Goal: Task Accomplishment & Management: Use online tool/utility

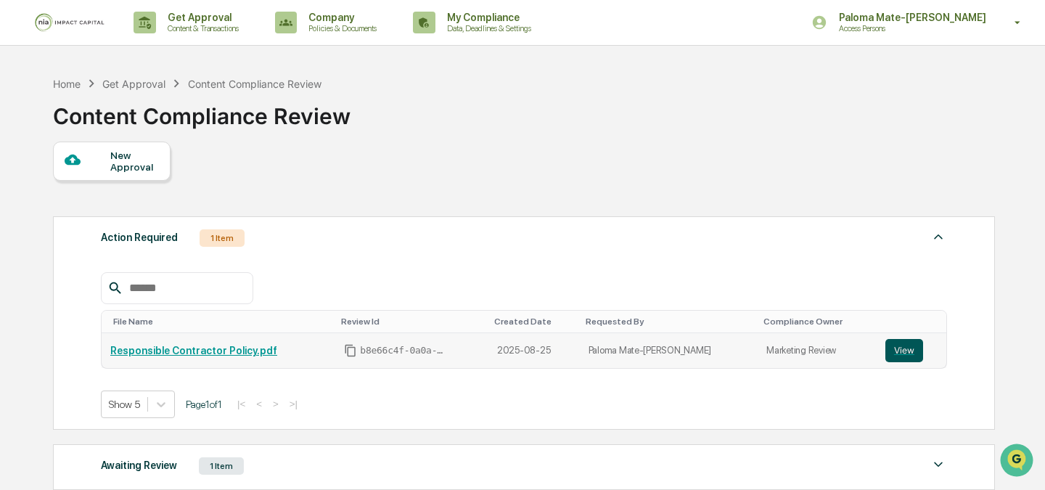
click at [902, 350] on button "View" at bounding box center [904, 350] width 38 height 23
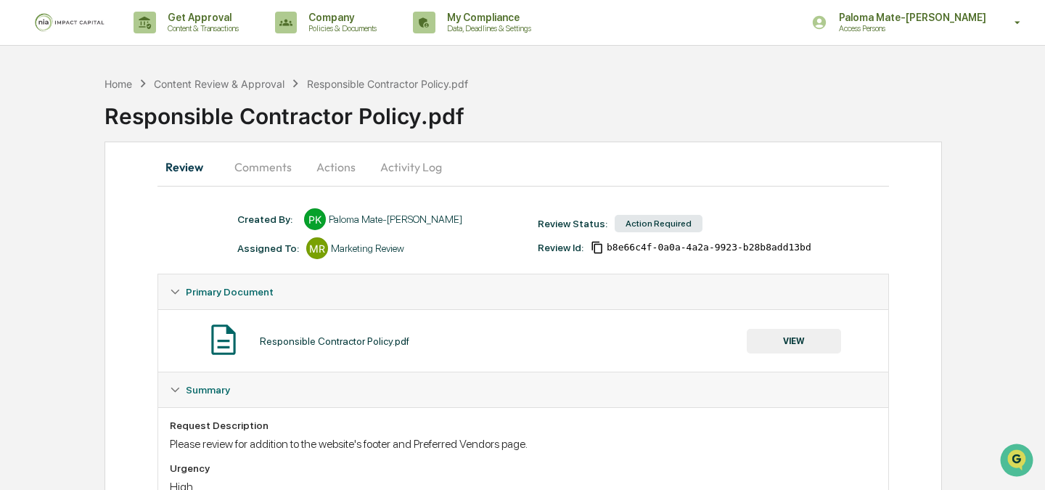
click at [263, 168] on button "Comments" at bounding box center [263, 167] width 81 height 35
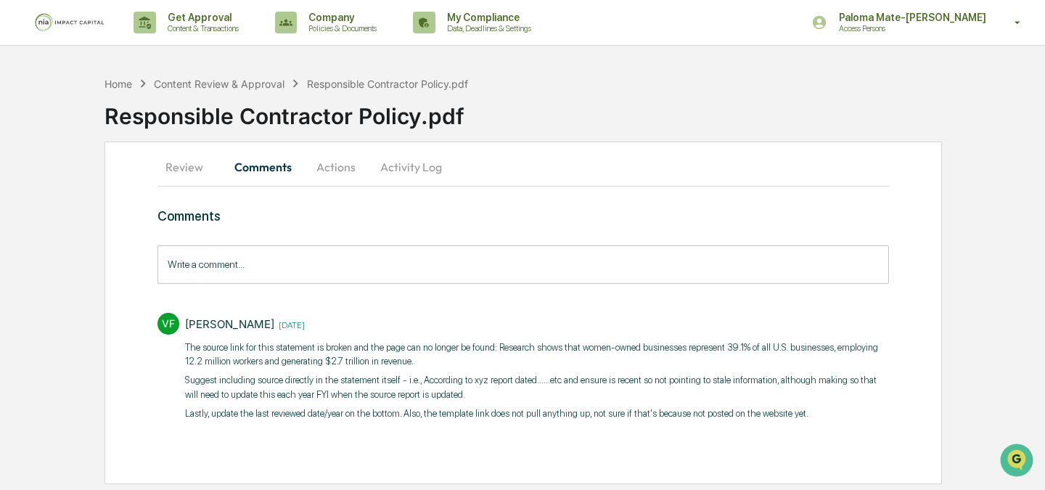
click at [184, 173] on button "Review" at bounding box center [189, 167] width 65 height 35
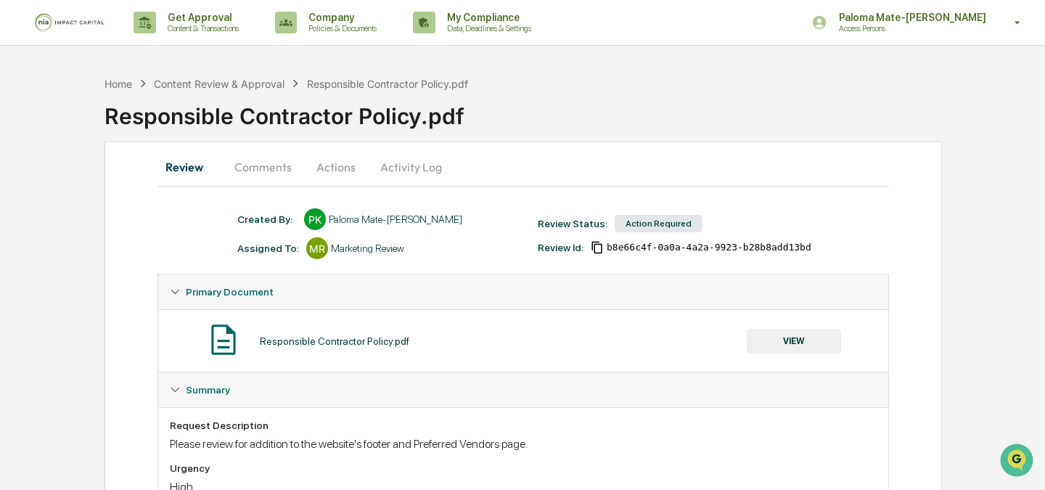
click at [789, 338] on button "VIEW" at bounding box center [794, 341] width 94 height 25
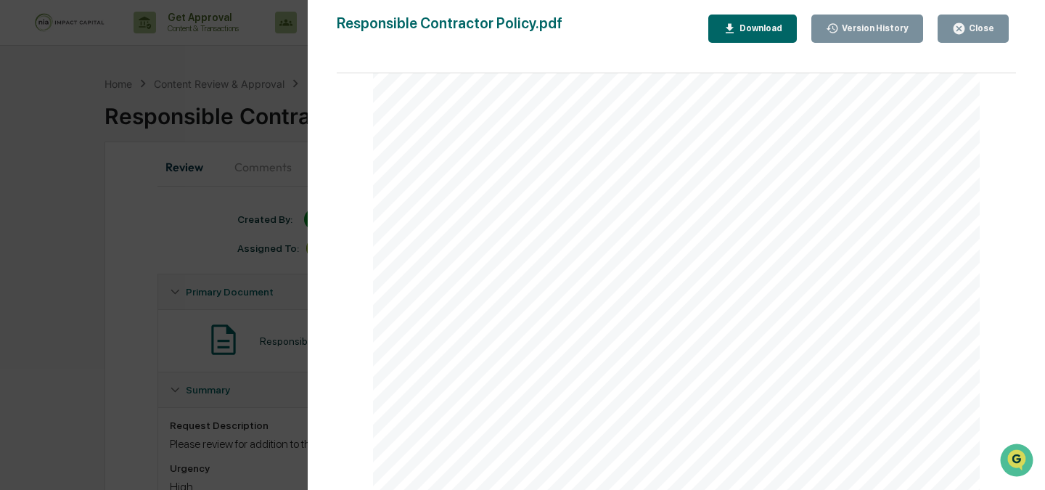
scroll to position [872, 0]
click at [680, 277] on link at bounding box center [669, 278] width 88 height 15
click at [283, 207] on div "Version History [DATE] 05:12 PM Paloma Mate-[PERSON_NAME] Responsible Contracto…" at bounding box center [522, 245] width 1045 height 490
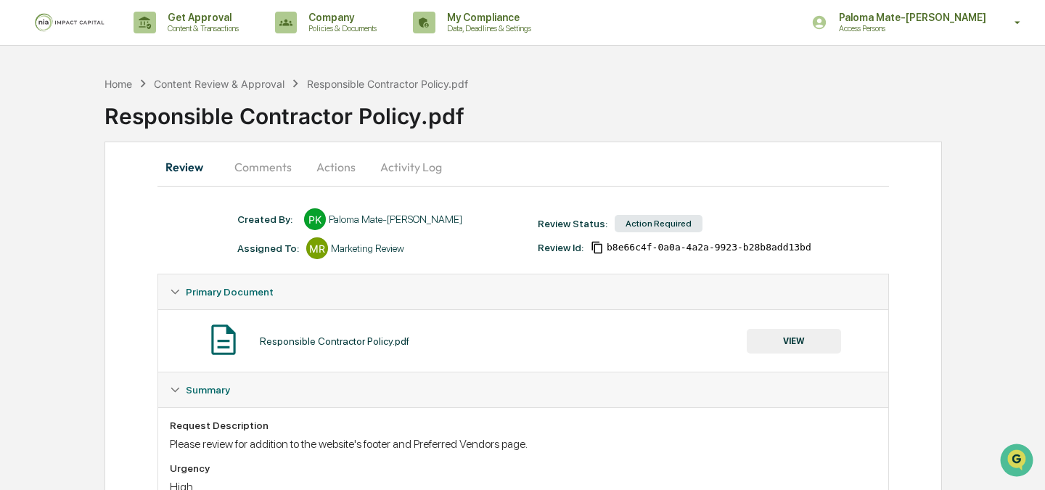
scroll to position [83, 0]
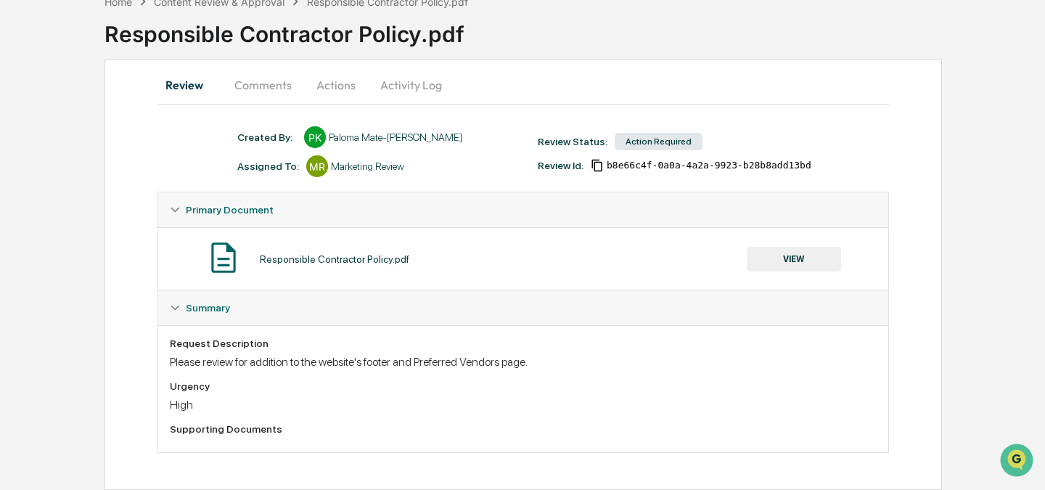
click at [265, 74] on button "Comments" at bounding box center [263, 84] width 81 height 35
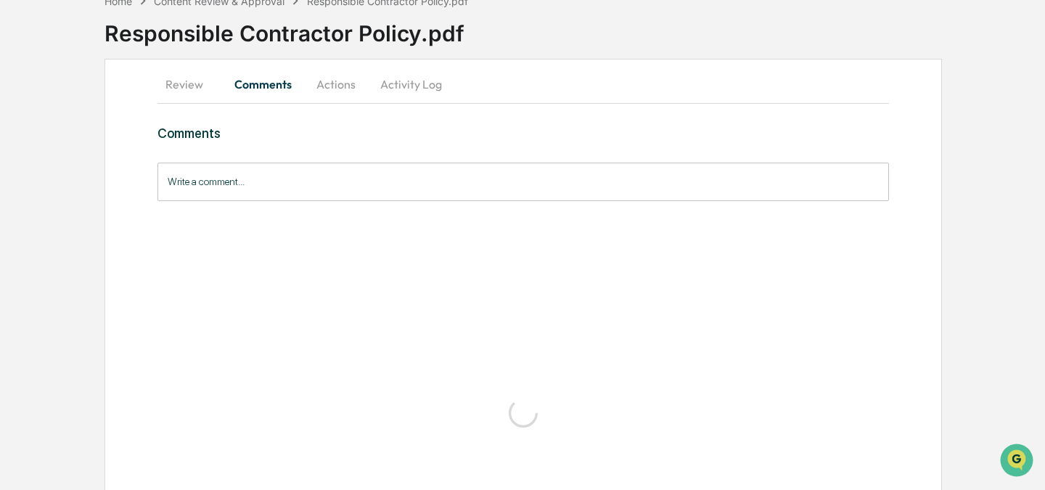
scroll to position [7, 0]
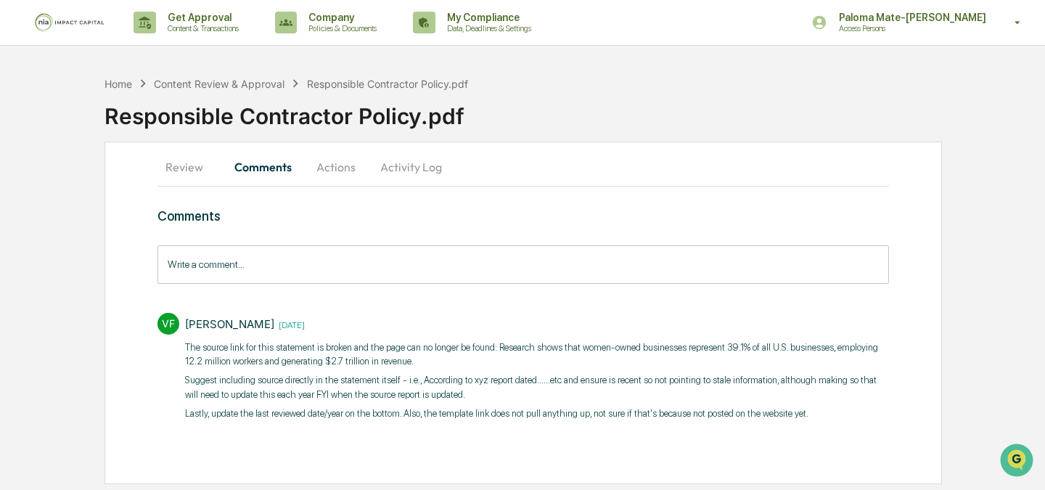
click at [366, 168] on button "Actions" at bounding box center [335, 167] width 65 height 35
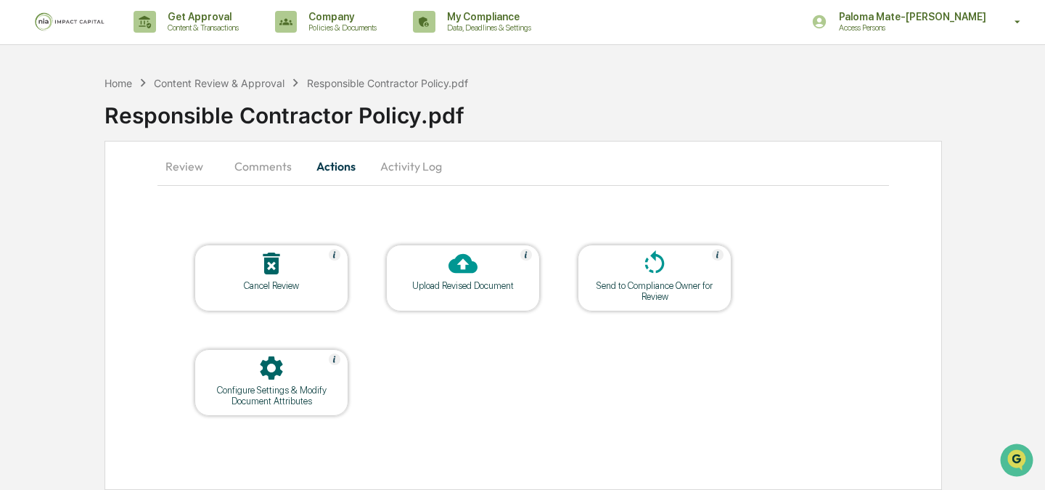
scroll to position [1, 0]
click at [337, 167] on button "Actions" at bounding box center [335, 166] width 65 height 35
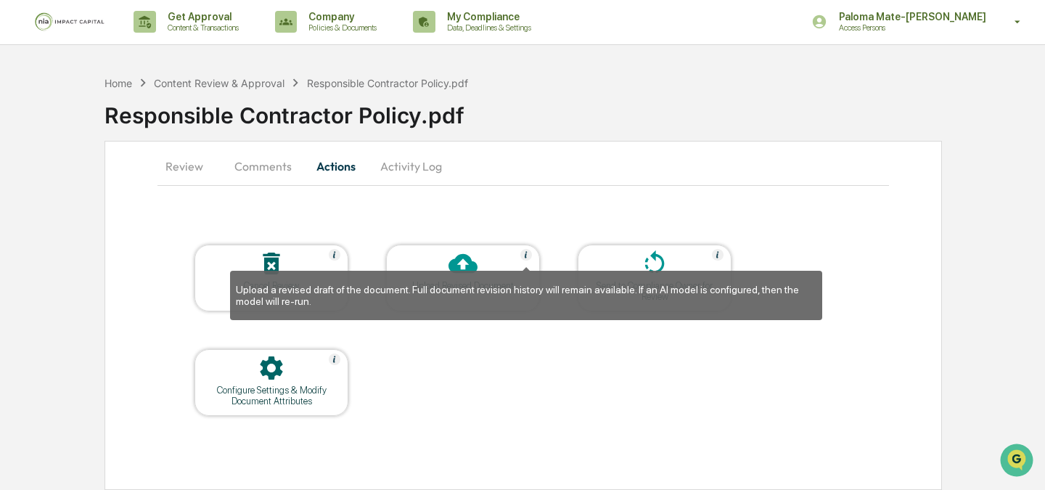
click at [464, 270] on div "Upload a revised draft of the document. Full document revision history will rem…" at bounding box center [526, 291] width 592 height 60
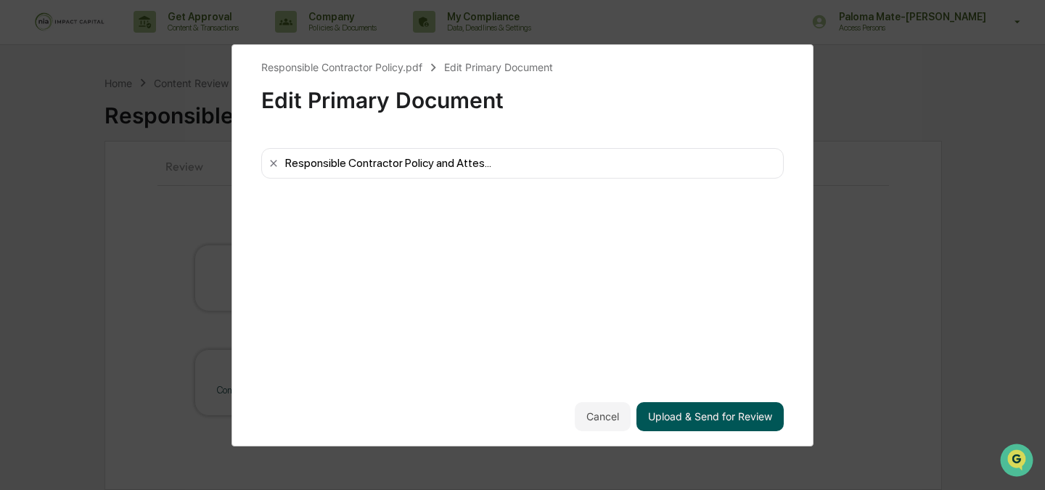
click at [684, 417] on button "Upload & Send for Review" at bounding box center [710, 416] width 147 height 29
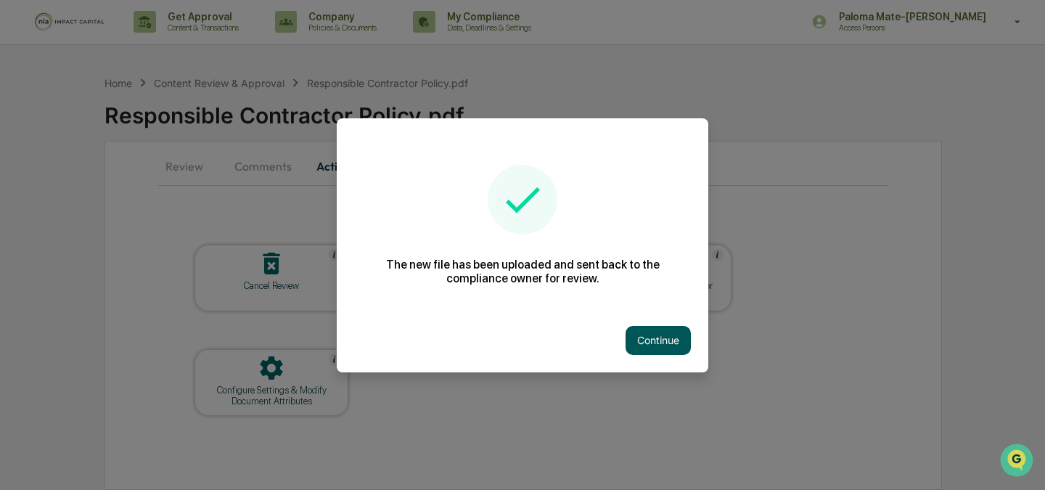
click at [652, 341] on button "Continue" at bounding box center [658, 340] width 65 height 29
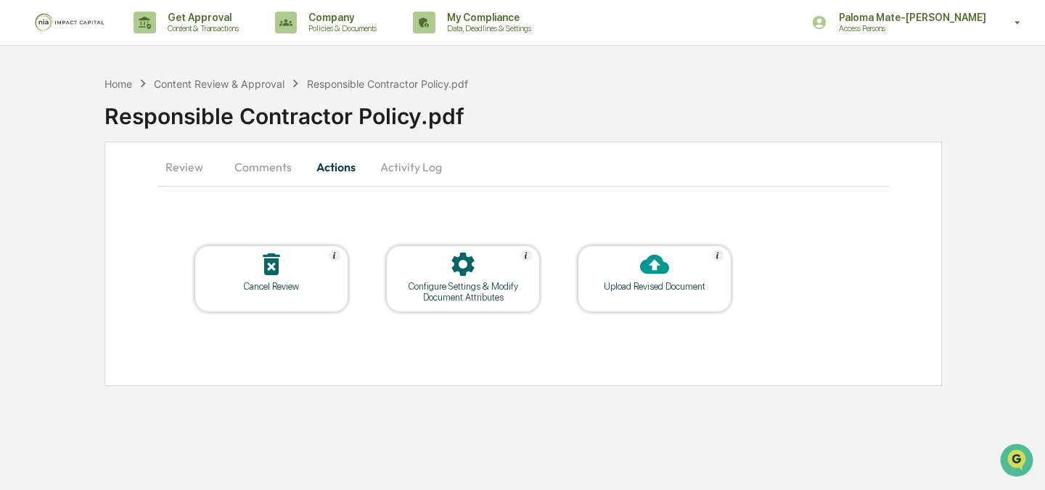
scroll to position [0, 0]
click at [240, 85] on div "Content Review & Approval" at bounding box center [219, 84] width 131 height 12
